Goal: Task Accomplishment & Management: Use online tool/utility

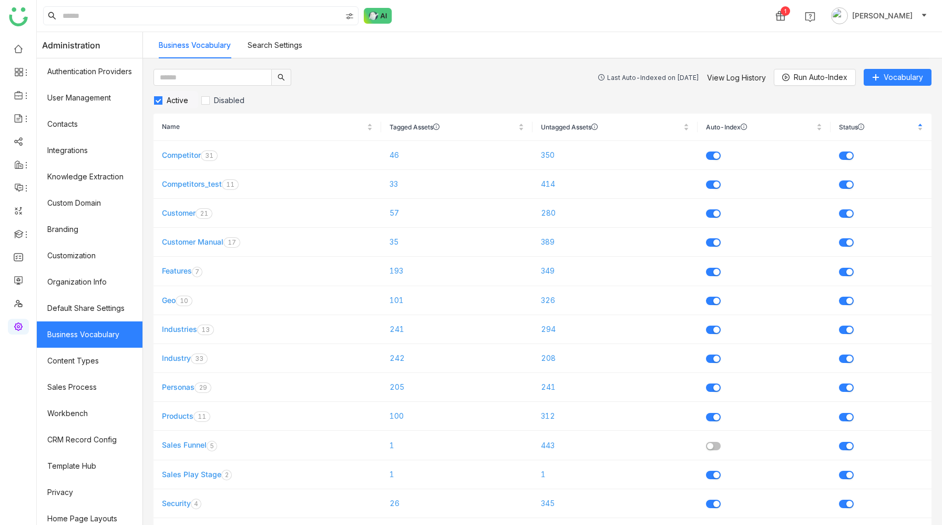
click at [659, 79] on div "Last Auto-Indexed on [DATE]" at bounding box center [653, 78] width 92 height 8
click at [725, 78] on link "View Log History" at bounding box center [736, 77] width 59 height 9
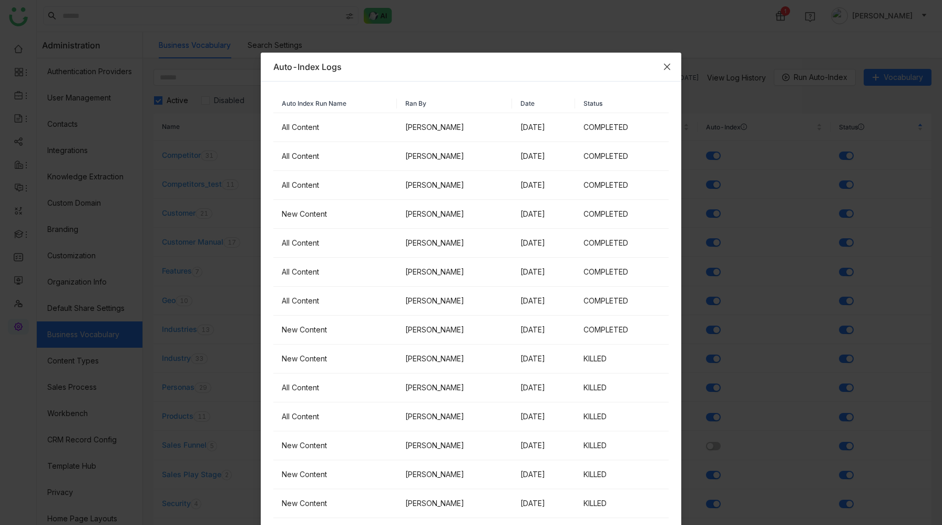
click at [667, 65] on icon "Close" at bounding box center [667, 67] width 6 height 6
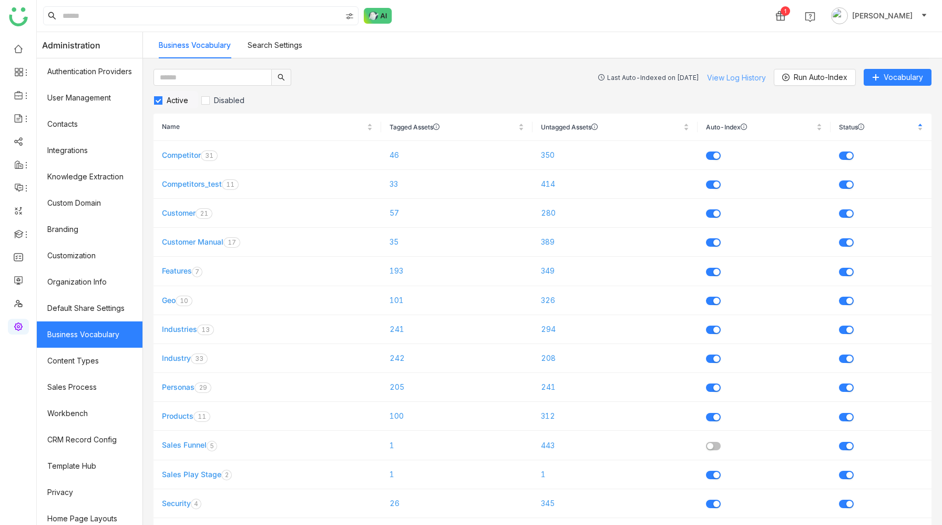
click at [736, 79] on link "View Log History" at bounding box center [736, 77] width 59 height 9
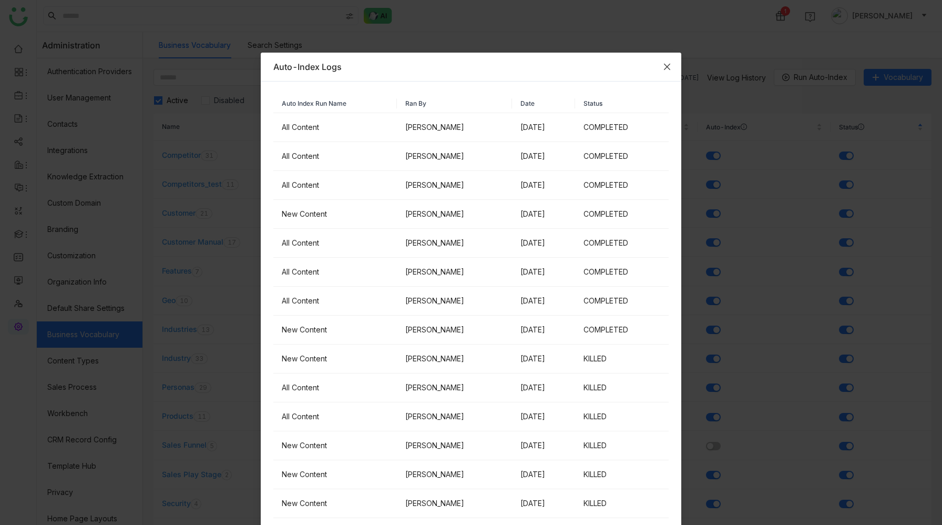
click at [669, 67] on icon "Close" at bounding box center [667, 67] width 8 height 8
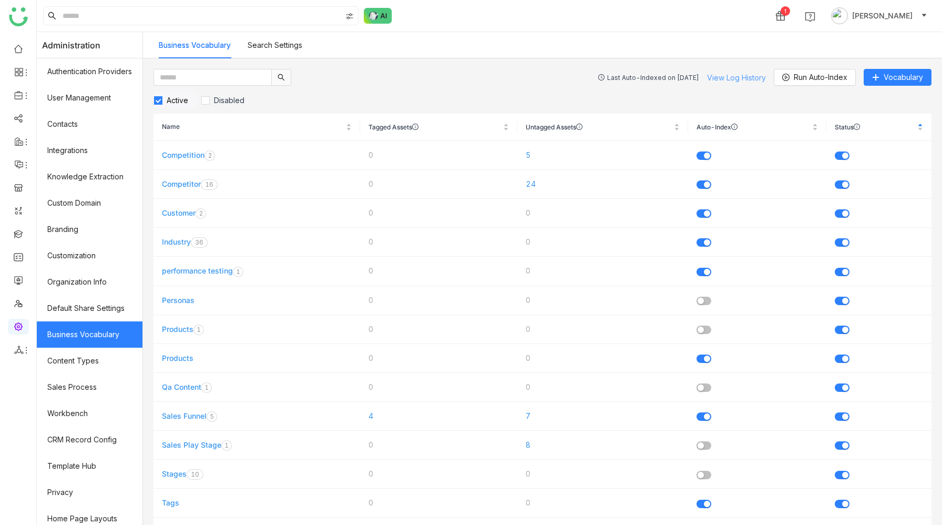
click at [737, 74] on link "View Log History" at bounding box center [736, 77] width 59 height 9
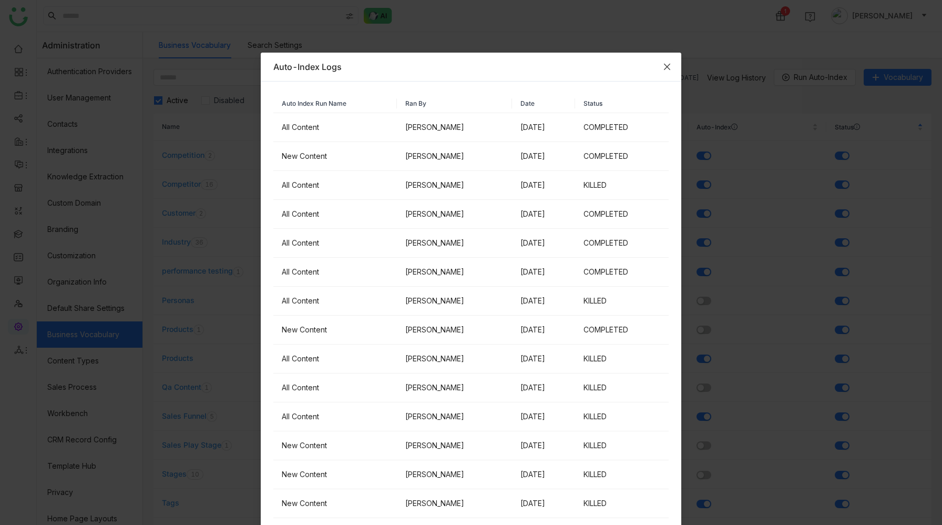
click at [662, 68] on span "Close" at bounding box center [667, 67] width 28 height 28
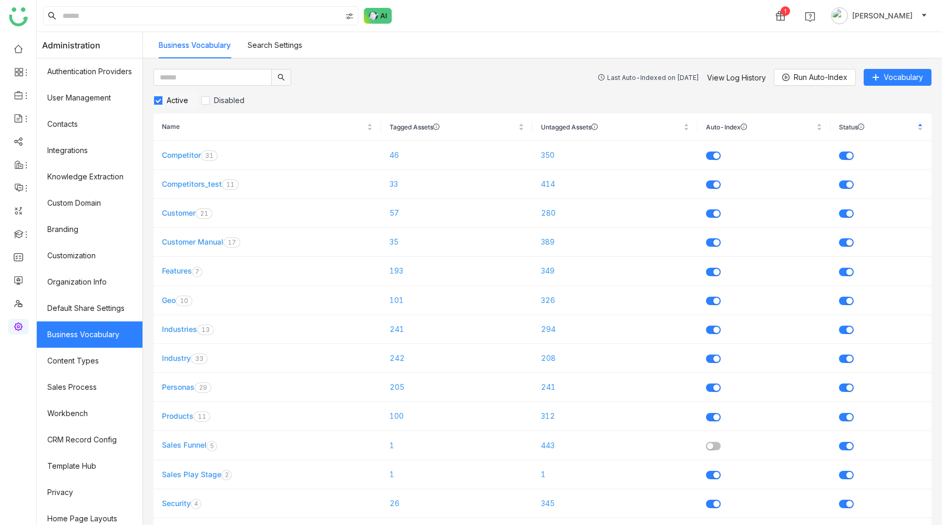
click at [653, 77] on div "Last Auto-Indexed on [DATE]" at bounding box center [653, 78] width 92 height 8
click at [732, 73] on link "View Log History" at bounding box center [736, 77] width 59 height 9
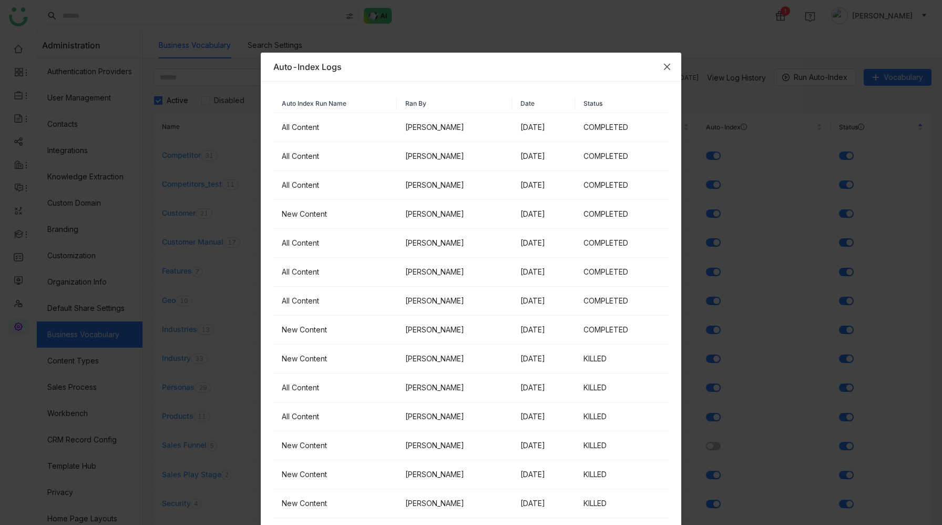
click at [664, 67] on icon "Close" at bounding box center [667, 67] width 8 height 8
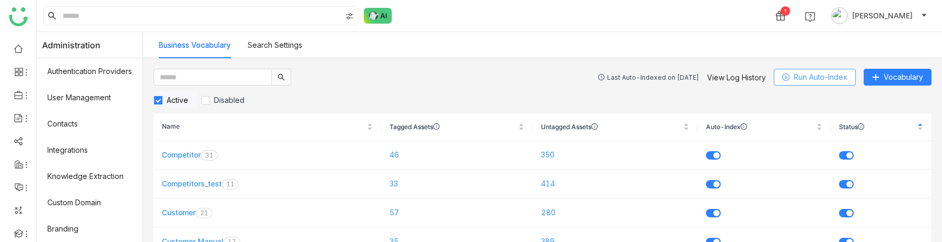
click at [802, 77] on span "Run Auto-Index" at bounding box center [821, 78] width 54 height 12
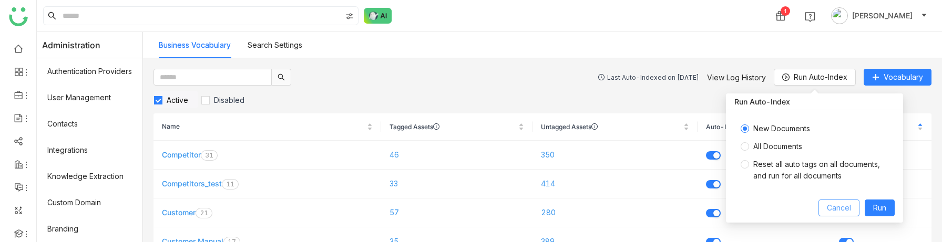
click at [840, 206] on span "Cancel" at bounding box center [839, 208] width 24 height 12
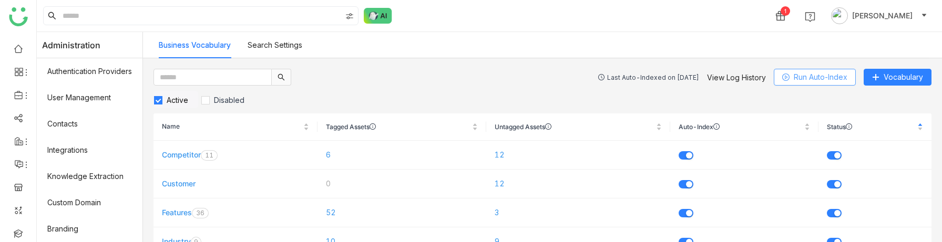
click at [803, 74] on span "Run Auto-Index" at bounding box center [821, 78] width 54 height 12
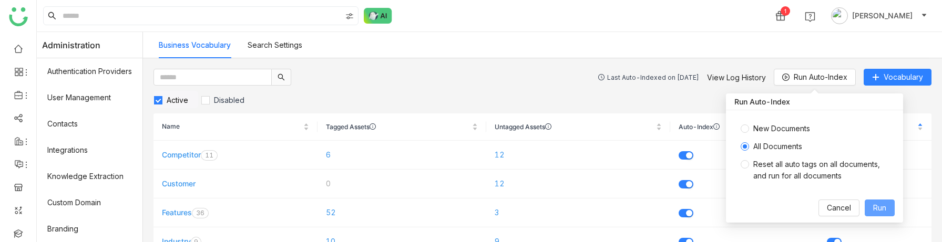
click at [877, 205] on span "Run" at bounding box center [879, 208] width 13 height 12
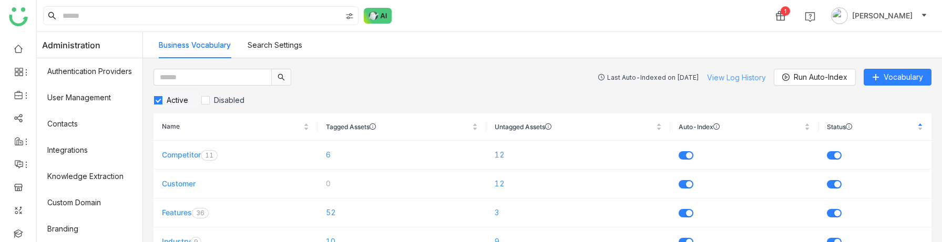
click at [748, 75] on link "View Log History" at bounding box center [736, 77] width 59 height 9
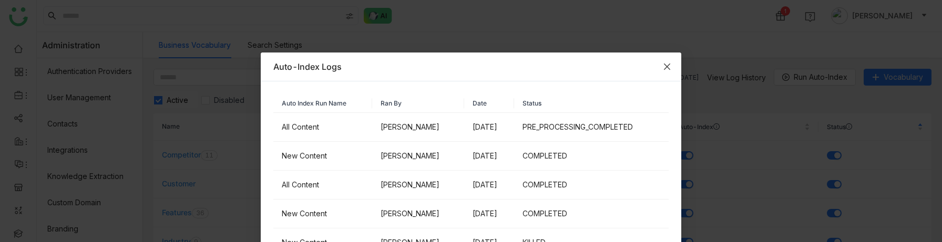
click at [666, 63] on icon "Close" at bounding box center [667, 67] width 8 height 8
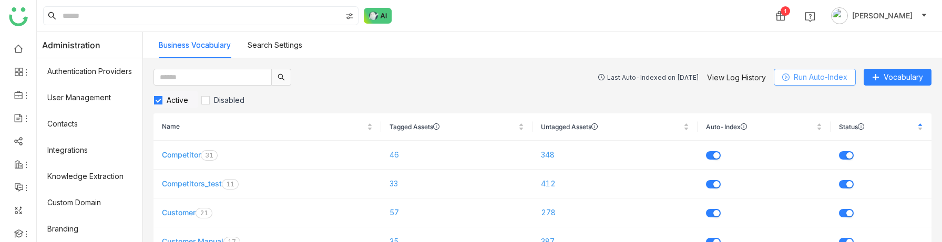
click at [807, 79] on span "Run Auto-Index" at bounding box center [821, 78] width 54 height 12
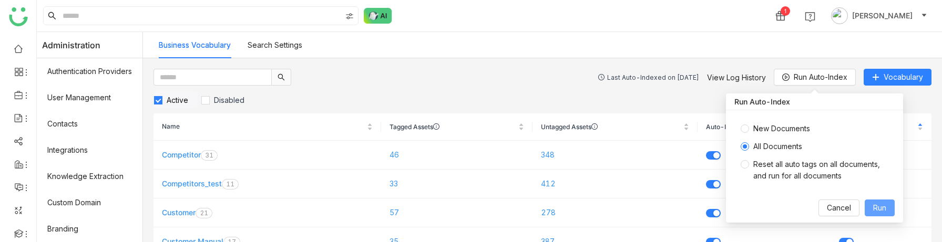
click at [880, 205] on span "Run" at bounding box center [879, 208] width 13 height 12
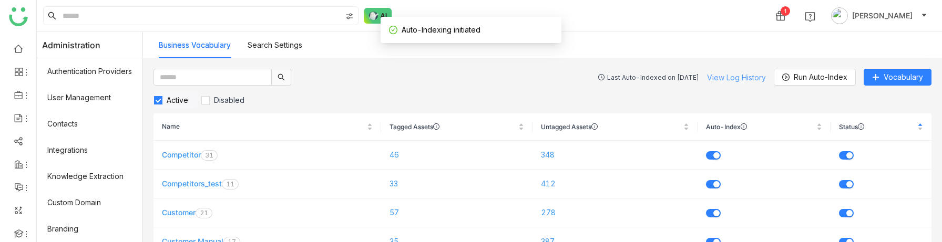
click at [724, 75] on link "View Log History" at bounding box center [736, 77] width 59 height 9
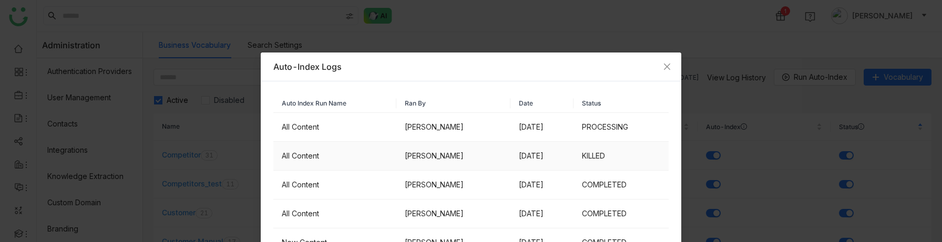
click at [612, 156] on td "KILLED" at bounding box center [621, 156] width 95 height 29
click at [668, 65] on icon "Close" at bounding box center [667, 67] width 6 height 6
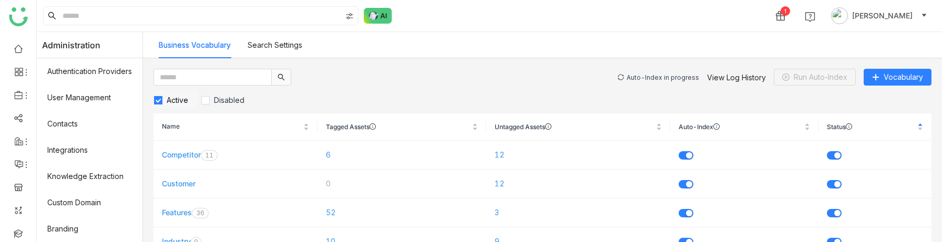
click at [680, 74] on div "Auto-Index in progress" at bounding box center [663, 78] width 73 height 8
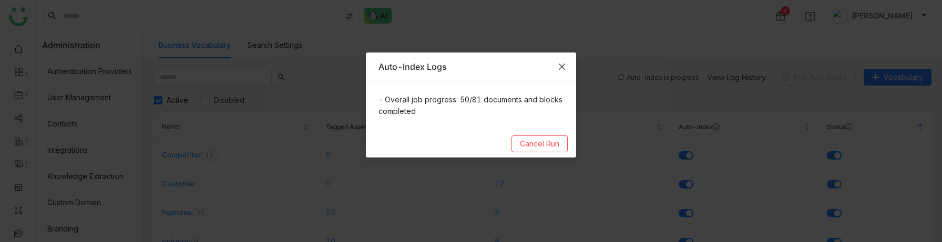
click at [560, 65] on icon "Close" at bounding box center [562, 67] width 8 height 8
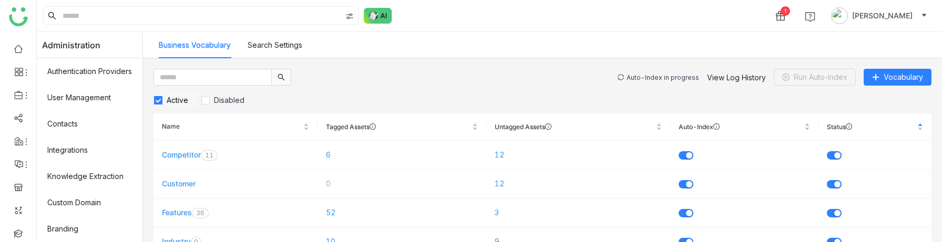
click at [663, 77] on div "Auto-Index in progress" at bounding box center [663, 78] width 73 height 8
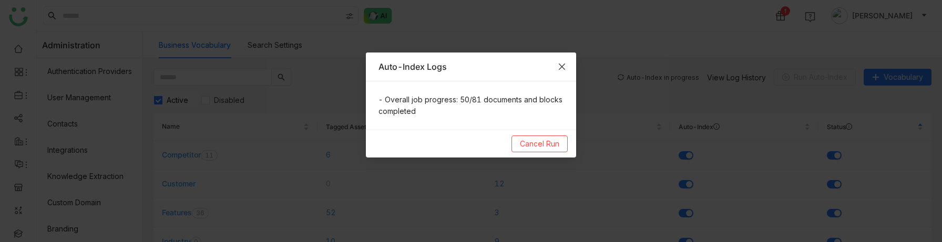
click at [562, 64] on icon "Close" at bounding box center [562, 67] width 8 height 8
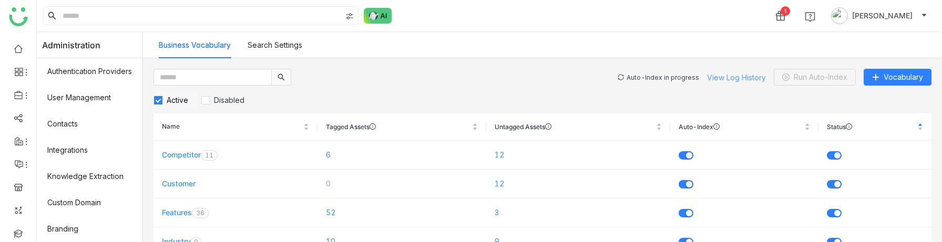
click at [717, 75] on link "View Log History" at bounding box center [736, 77] width 59 height 9
